Goal: Check status

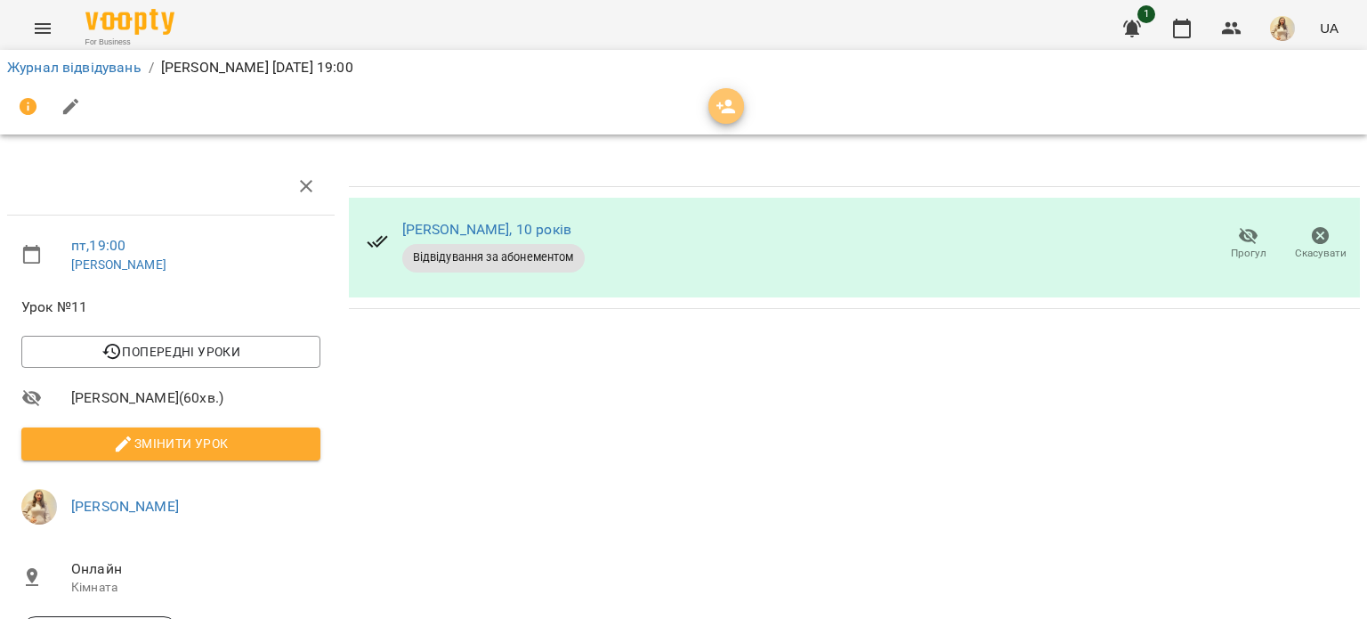
click at [735, 104] on icon "button" at bounding box center [726, 106] width 21 height 21
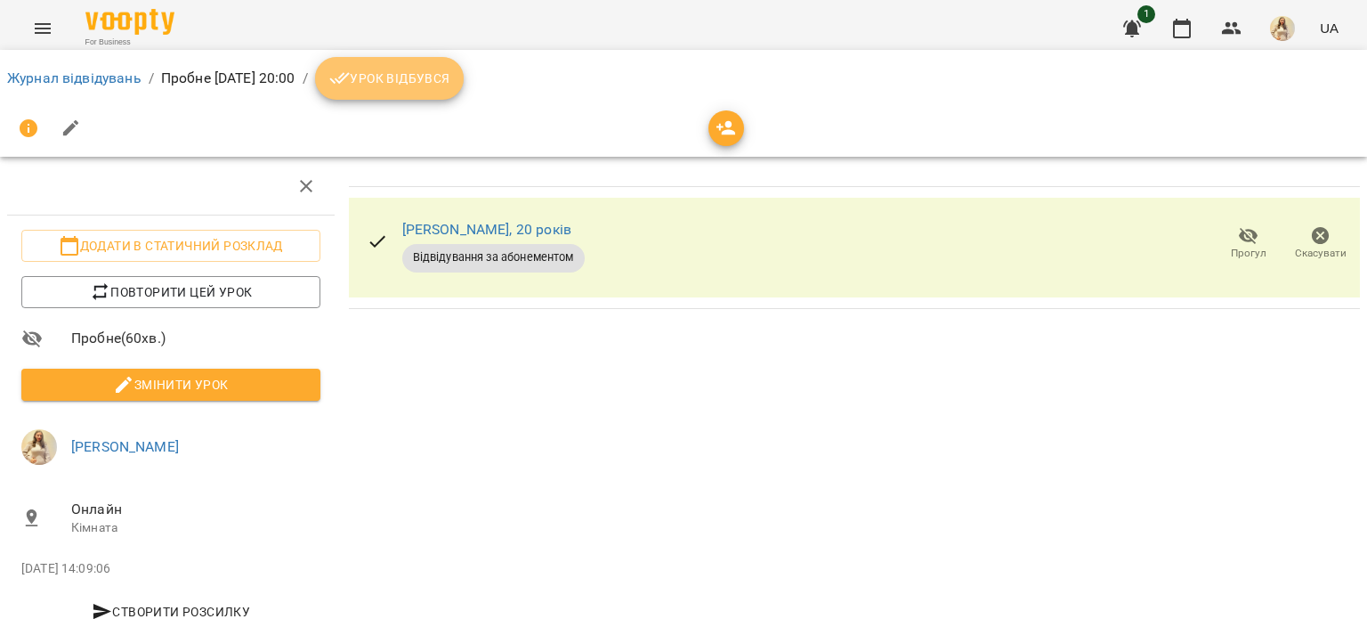
click at [450, 77] on span "Урок відбувся" at bounding box center [389, 78] width 121 height 21
